Goal: Task Accomplishment & Management: Use online tool/utility

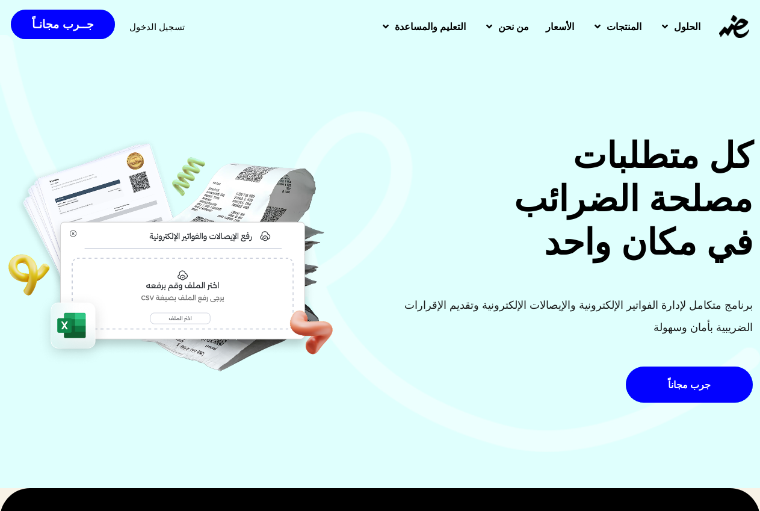
click at [149, 28] on span "تسجيل الدخول" at bounding box center [156, 26] width 55 height 9
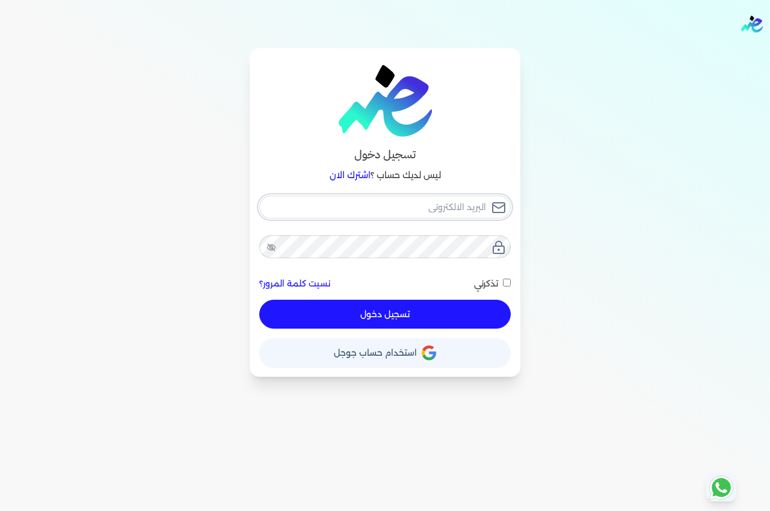
type input "[EMAIL_ADDRESS][DOMAIN_NAME]"
click at [386, 203] on input "[EMAIL_ADDRESS][DOMAIN_NAME]" at bounding box center [385, 207] width 252 height 23
click at [488, 314] on button "تسجيل دخول" at bounding box center [385, 314] width 252 height 29
checkbox input "false"
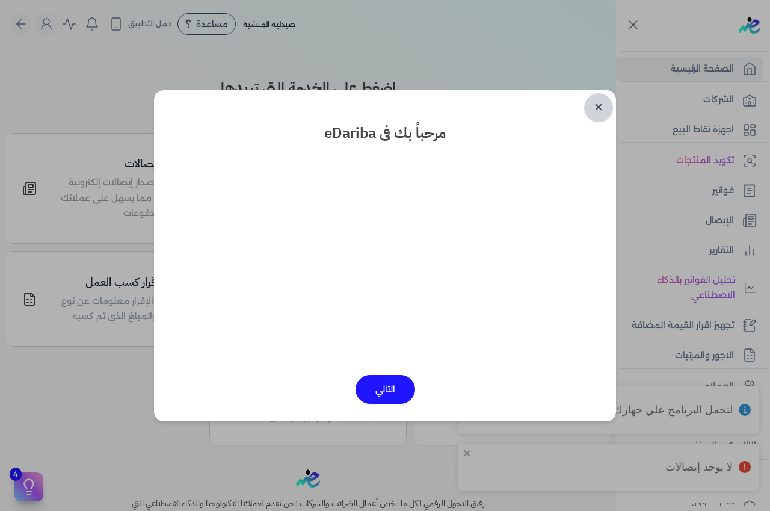
click at [603, 107] on link "✕" at bounding box center [598, 107] width 29 height 29
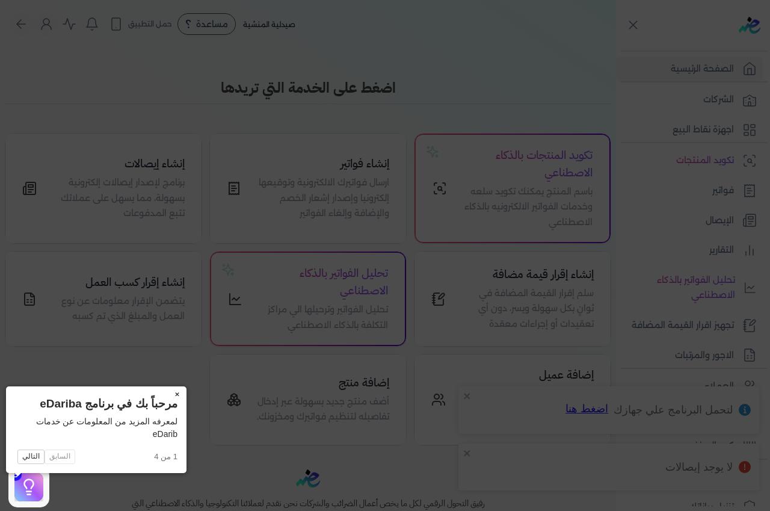
click at [167, 391] on button "×" at bounding box center [176, 394] width 19 height 17
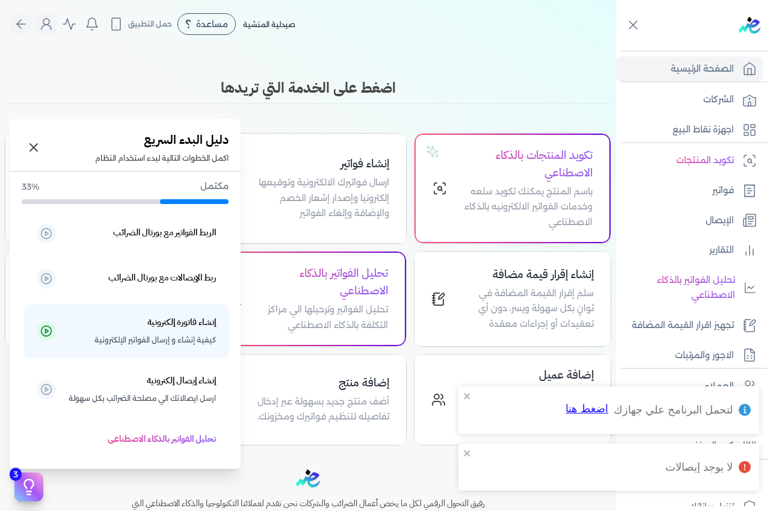
click at [36, 483] on icon at bounding box center [29, 487] width 18 height 18
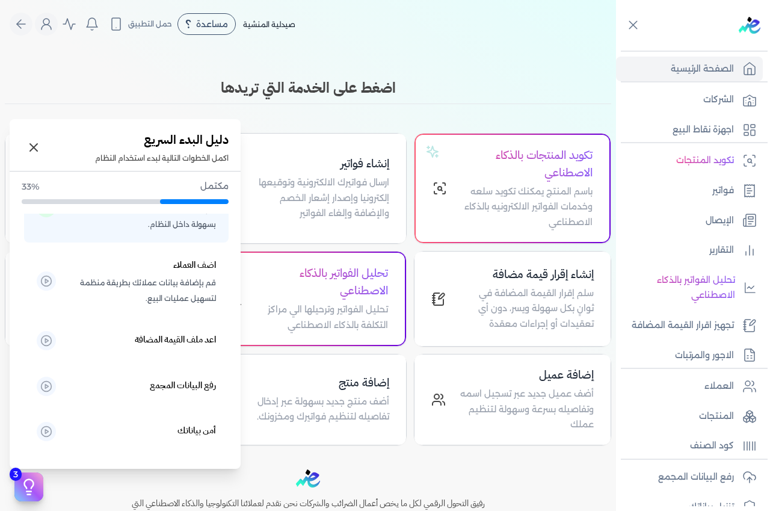
scroll to position [345, 0]
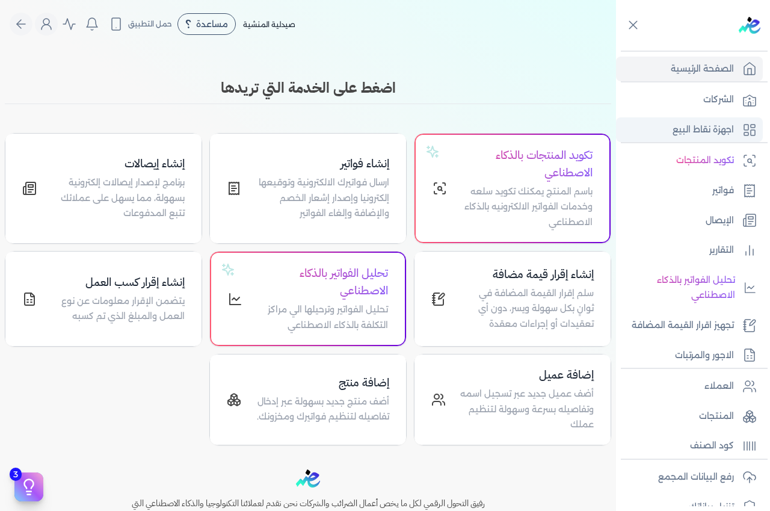
click at [688, 131] on p "اجهزة نقاط البيع" at bounding box center [703, 130] width 61 height 16
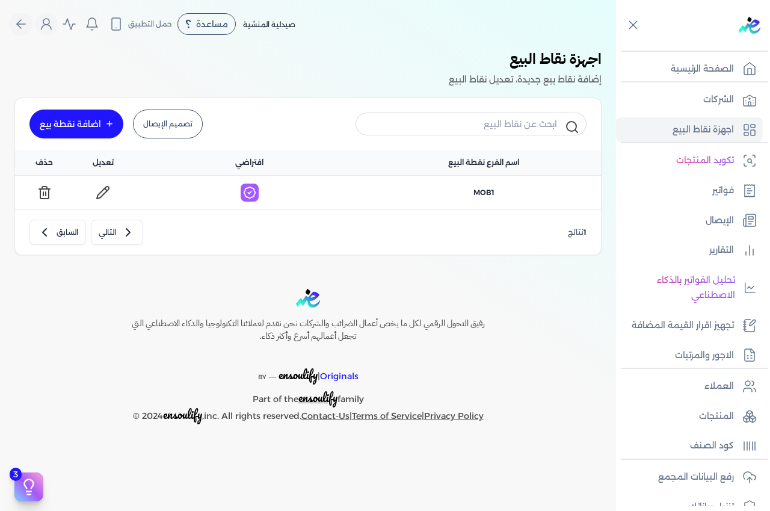
click at [70, 125] on div "اضافة نقطة بيع" at bounding box center [70, 124] width 61 height 8
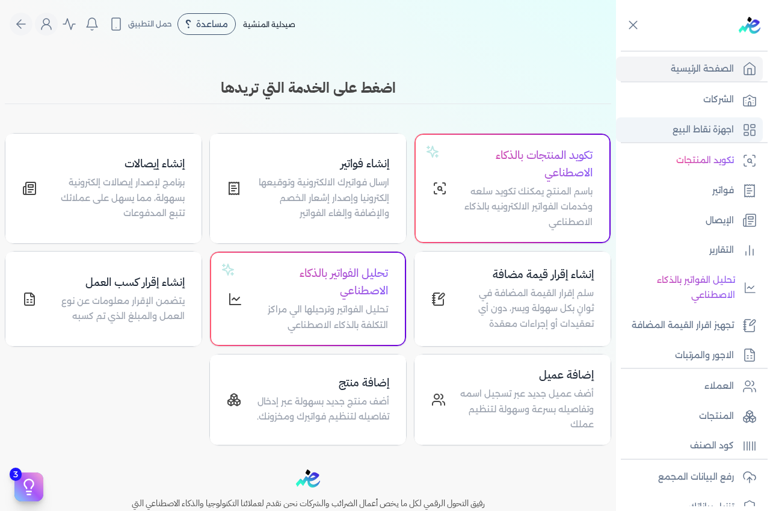
click at [708, 130] on p "اجهزة نقاط البيع" at bounding box center [703, 130] width 61 height 16
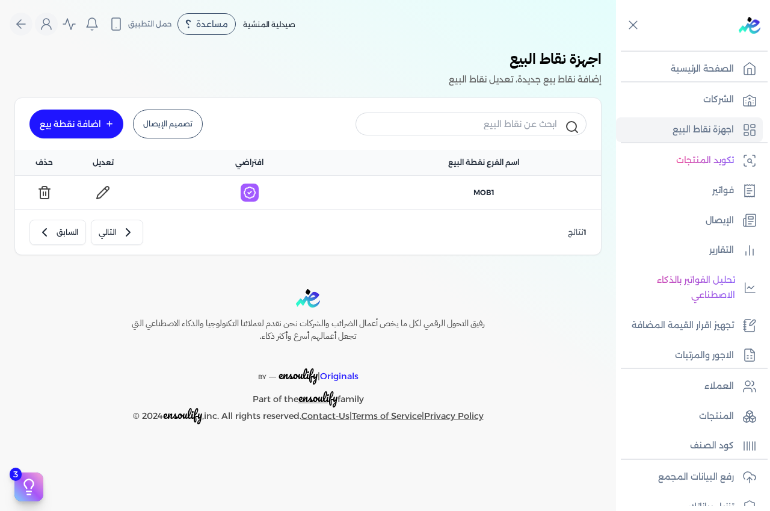
click at [73, 123] on div "اضافة نقطة بيع" at bounding box center [70, 124] width 61 height 8
